Goal: Task Accomplishment & Management: Manage account settings

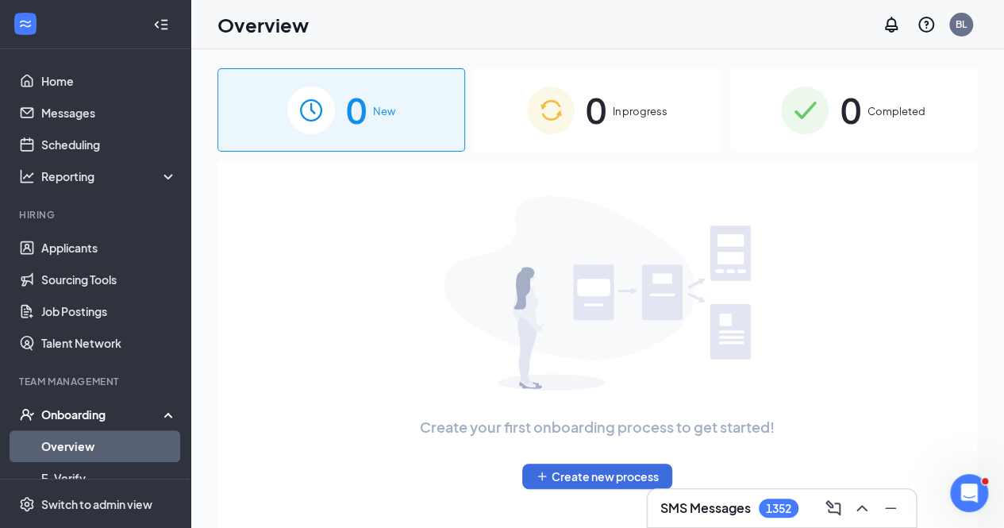
click at [665, 107] on span "In progress" at bounding box center [640, 111] width 55 height 16
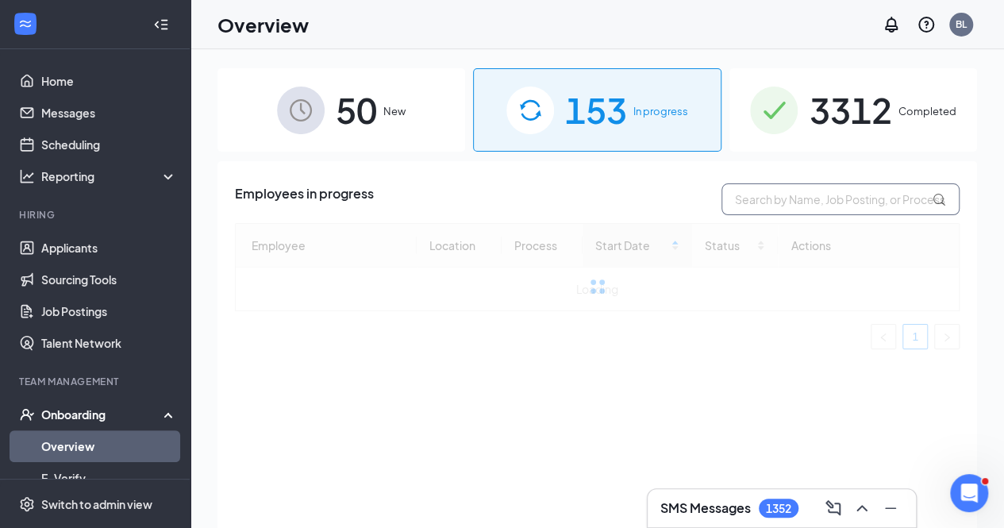
click at [792, 202] on input "text" at bounding box center [841, 199] width 238 height 32
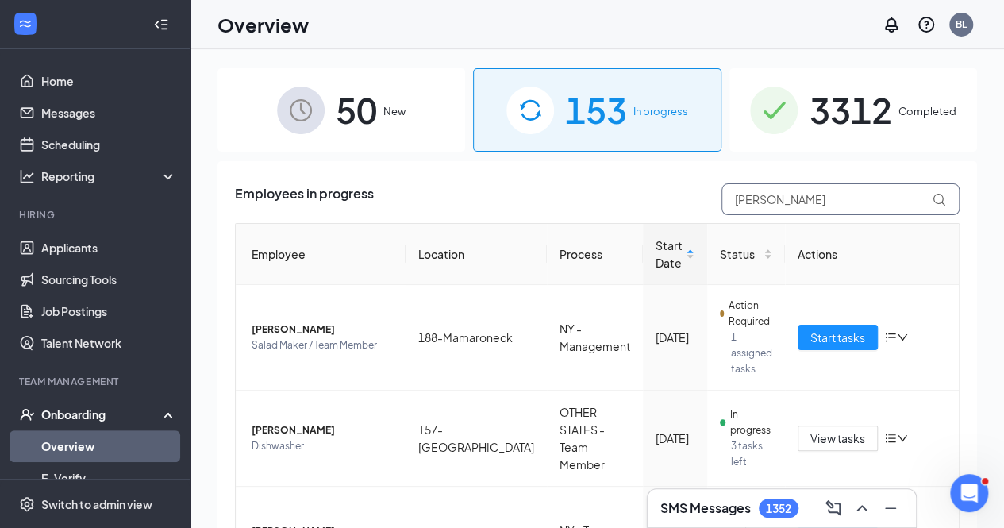
type input "[PERSON_NAME]"
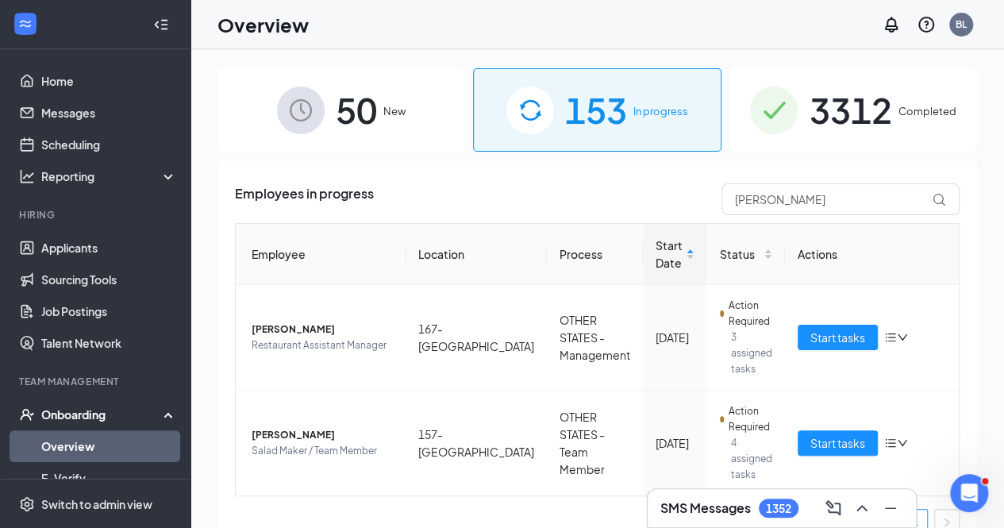
click at [913, 128] on div "3312 Completed" at bounding box center [854, 109] width 248 height 83
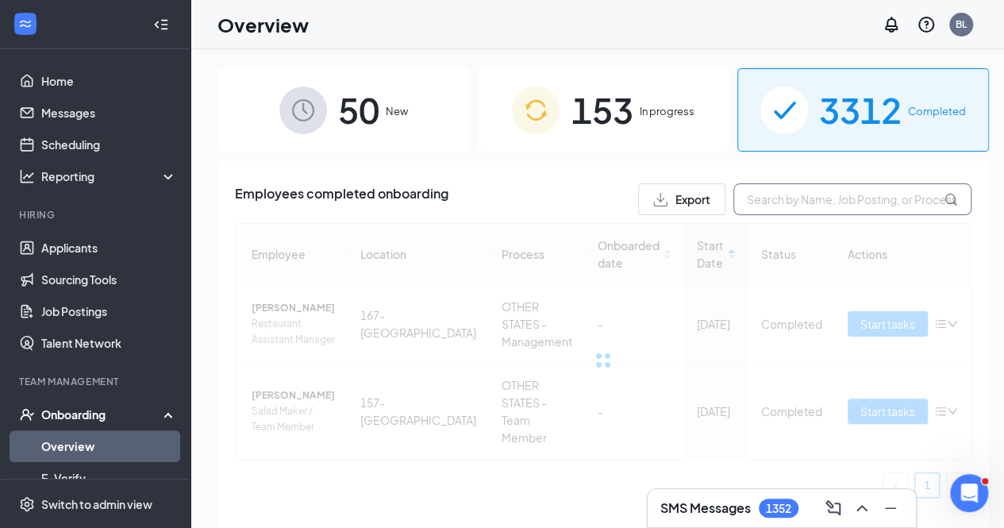
click at [788, 198] on input "text" at bounding box center [853, 199] width 238 height 32
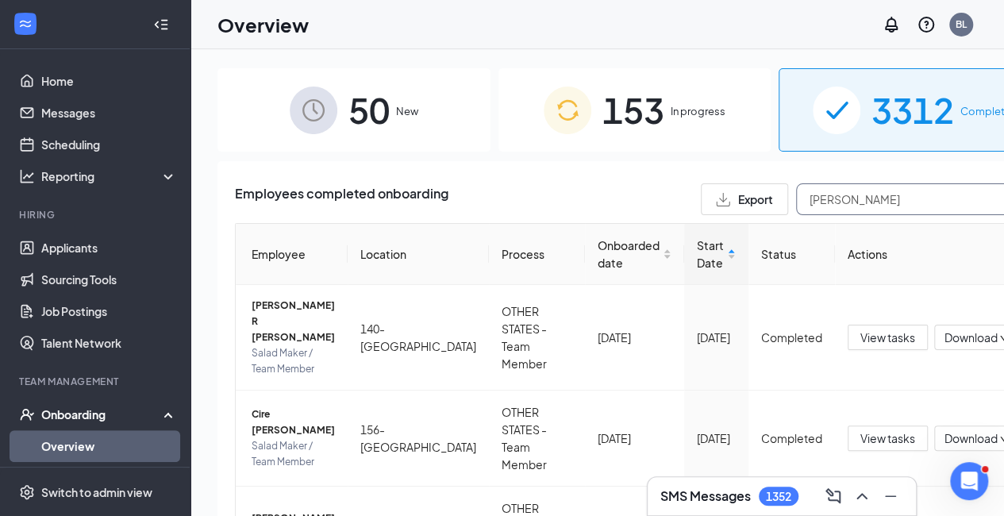
type input "[PERSON_NAME]"
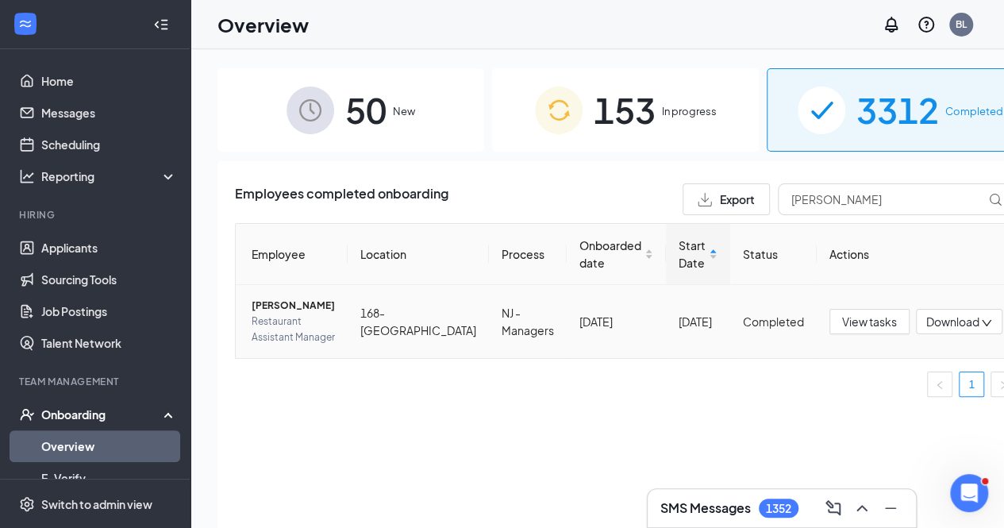
click at [300, 303] on span "[PERSON_NAME]" at bounding box center [293, 306] width 83 height 16
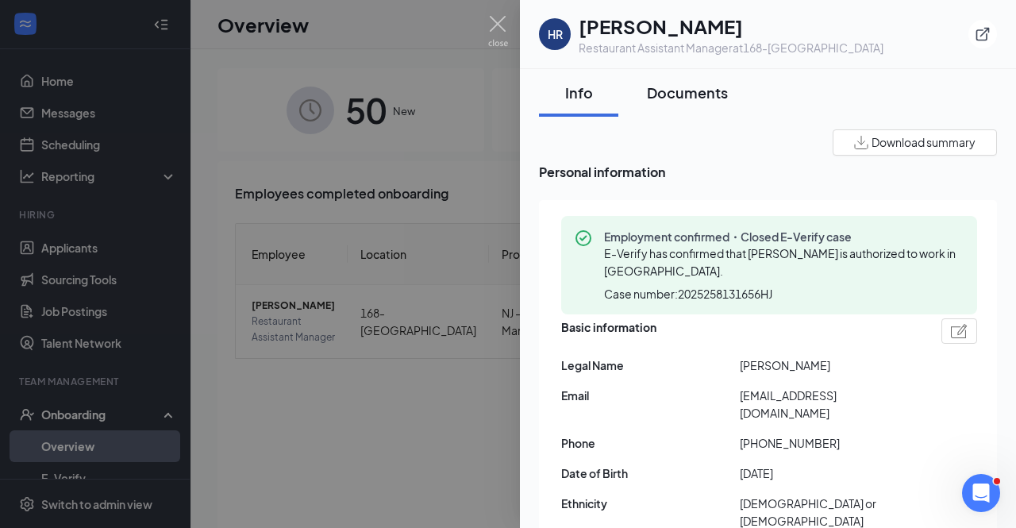
click at [692, 96] on div "Documents" at bounding box center [687, 93] width 81 height 20
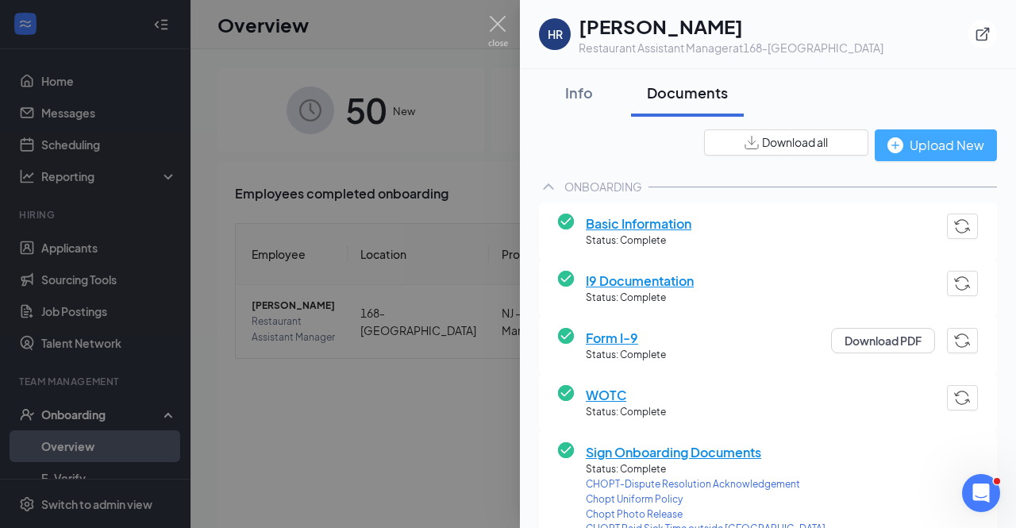
click at [923, 152] on div "Upload New" at bounding box center [936, 145] width 97 height 20
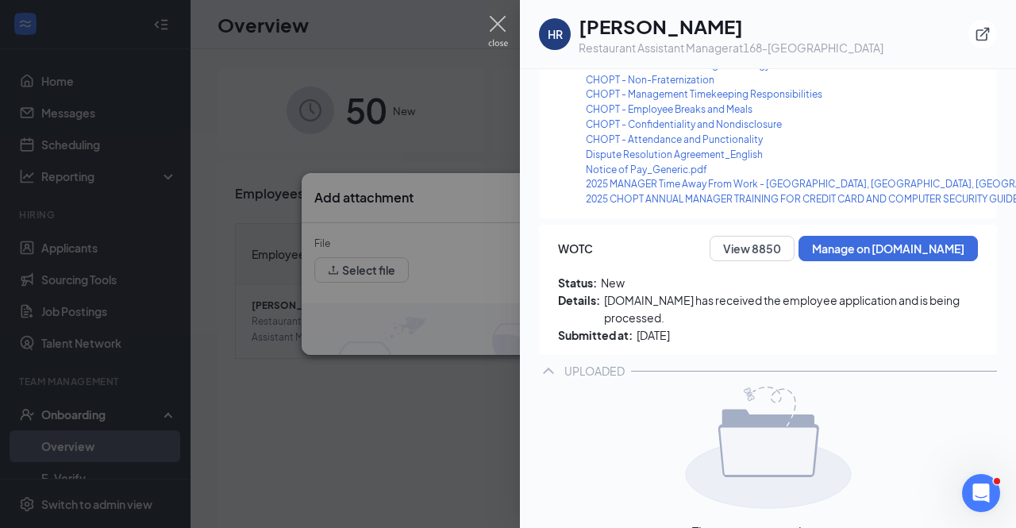
scroll to position [735, 0]
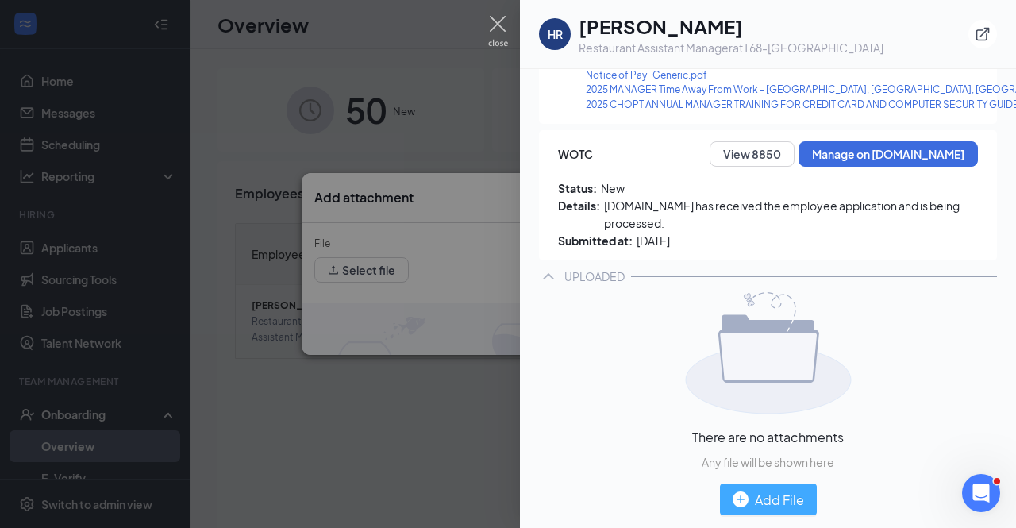
click at [769, 493] on div "Add File" at bounding box center [768, 500] width 71 height 20
click at [402, 294] on div at bounding box center [508, 264] width 1016 height 528
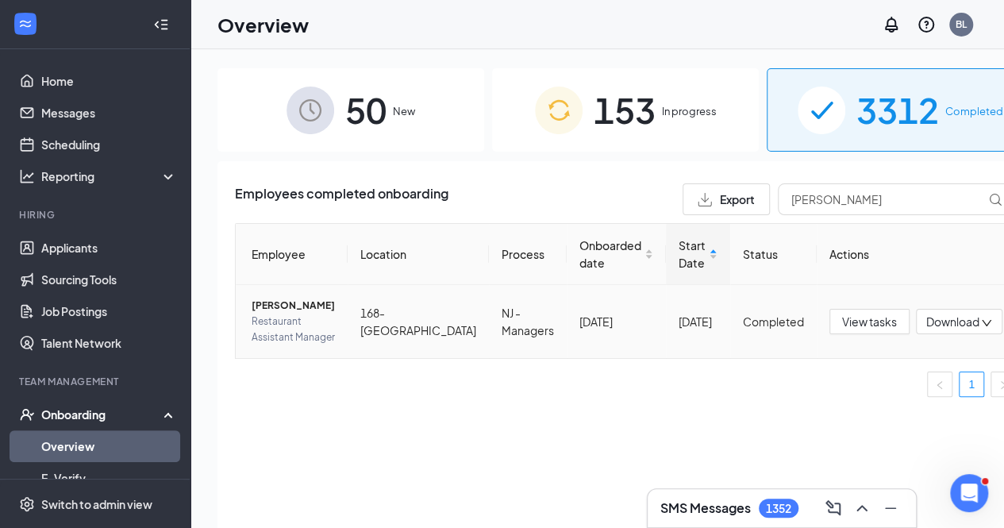
click at [272, 306] on span "[PERSON_NAME]" at bounding box center [293, 306] width 83 height 16
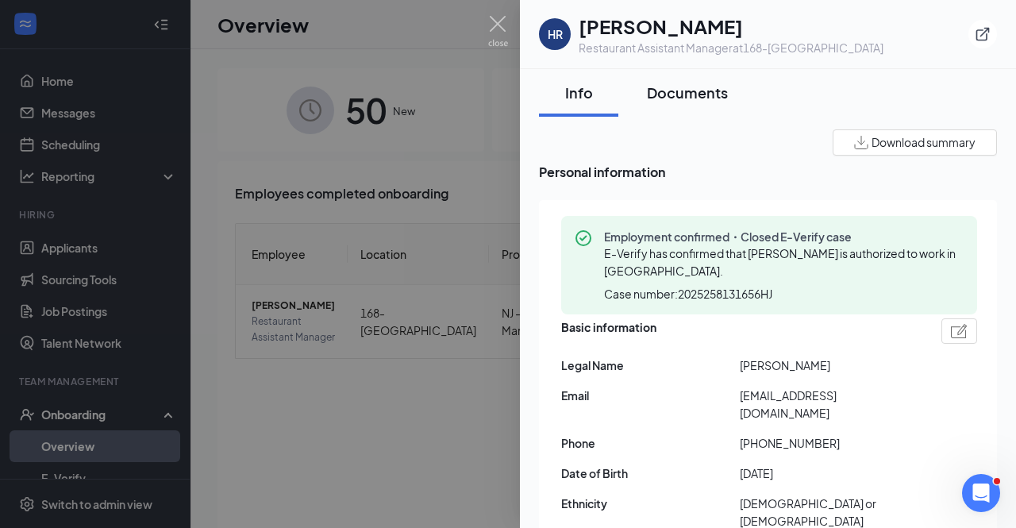
click at [699, 97] on div "Documents" at bounding box center [687, 93] width 81 height 20
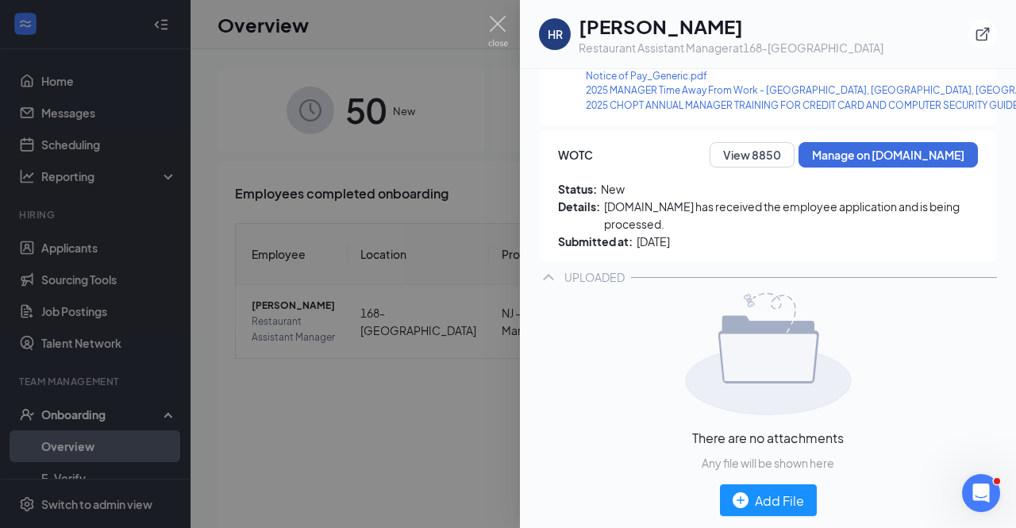
scroll to position [723, 0]
click at [778, 497] on div "Add File" at bounding box center [768, 501] width 71 height 20
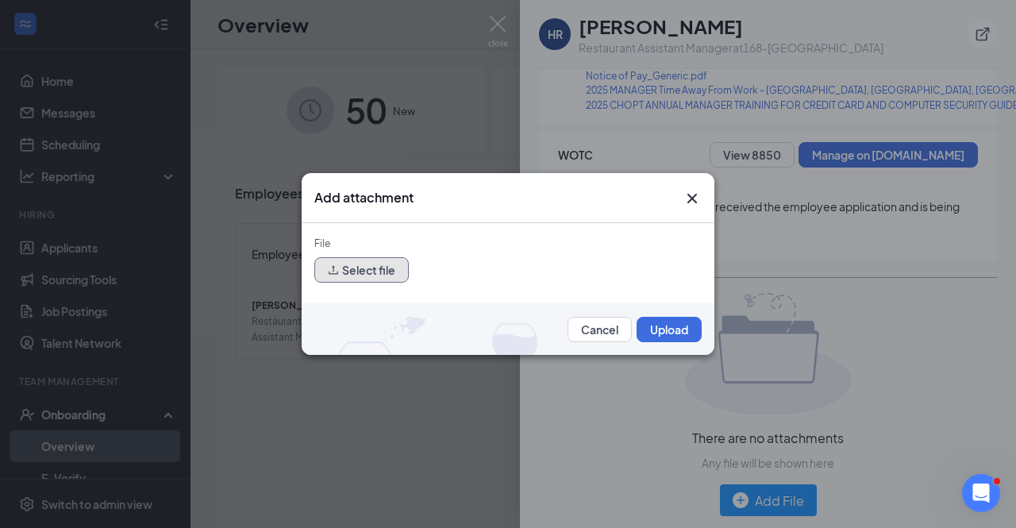
click at [343, 274] on button "Select file" at bounding box center [361, 269] width 94 height 25
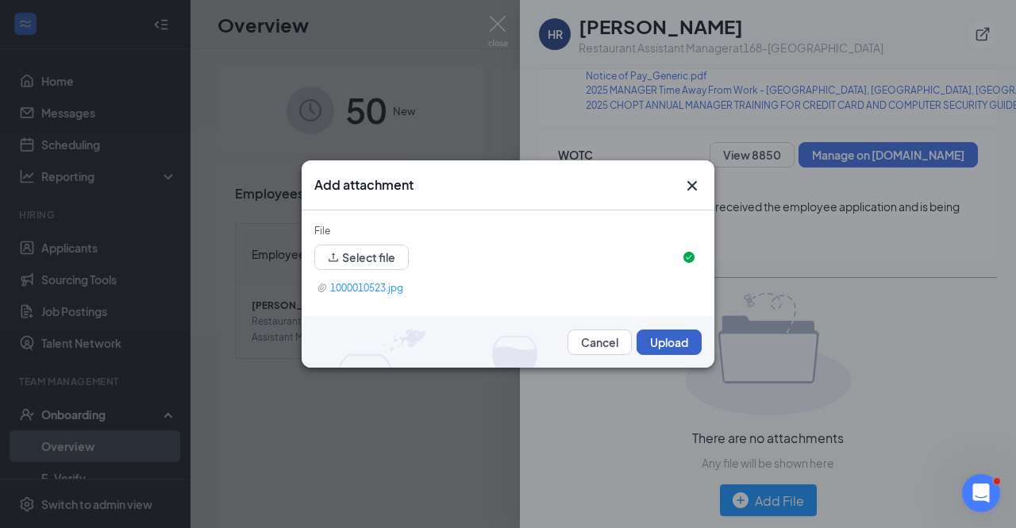
click at [661, 347] on button "Upload" at bounding box center [669, 342] width 65 height 25
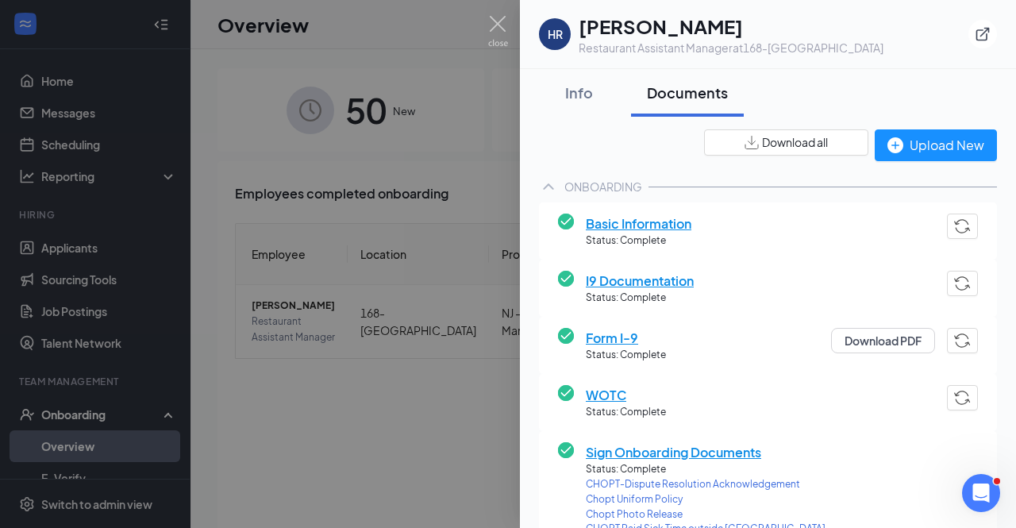
scroll to position [594, 0]
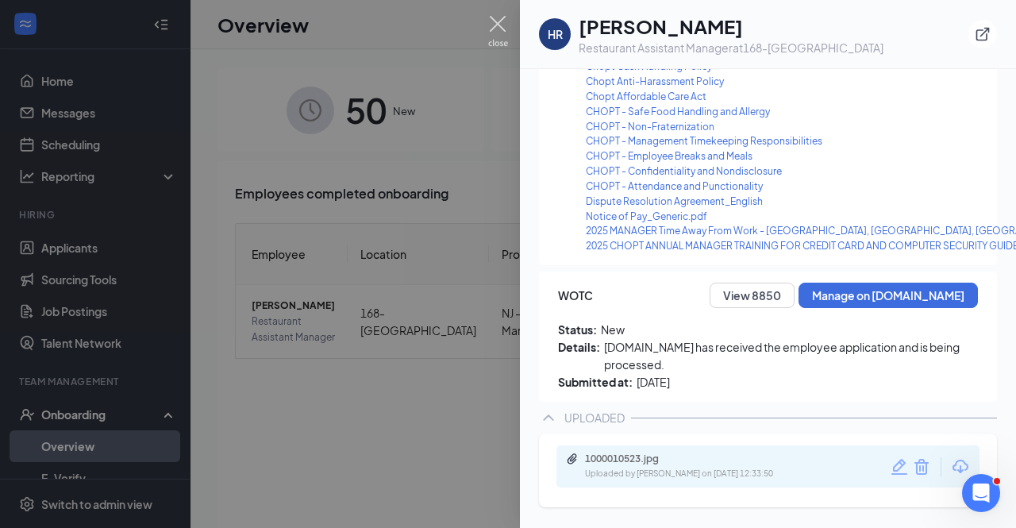
click at [491, 33] on img at bounding box center [498, 31] width 20 height 31
